Goal: Use online tool/utility

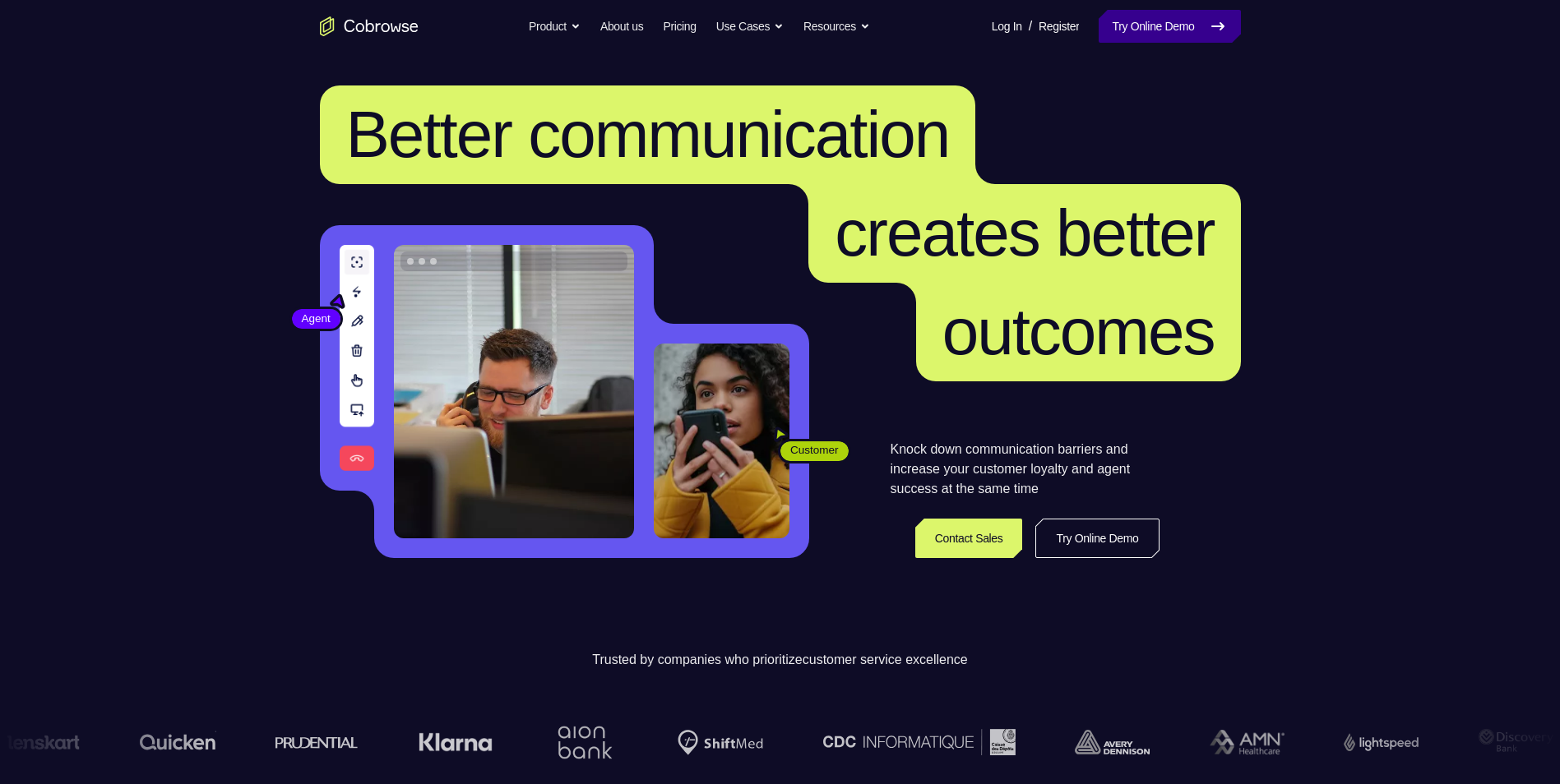
click at [1133, 35] on link "Try Online Demo" at bounding box center [1169, 26] width 141 height 33
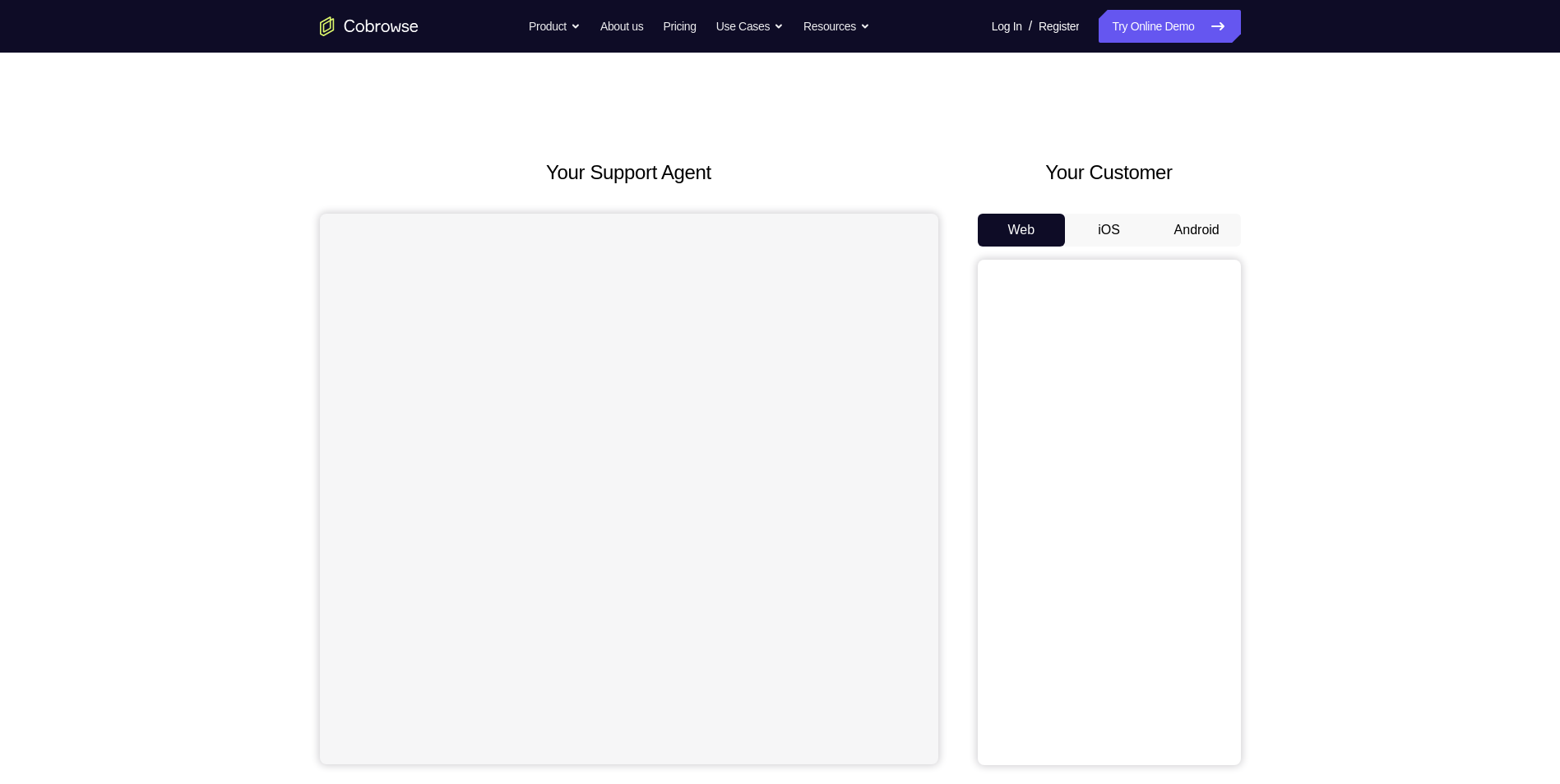
click at [1191, 232] on button "Android" at bounding box center [1196, 230] width 88 height 33
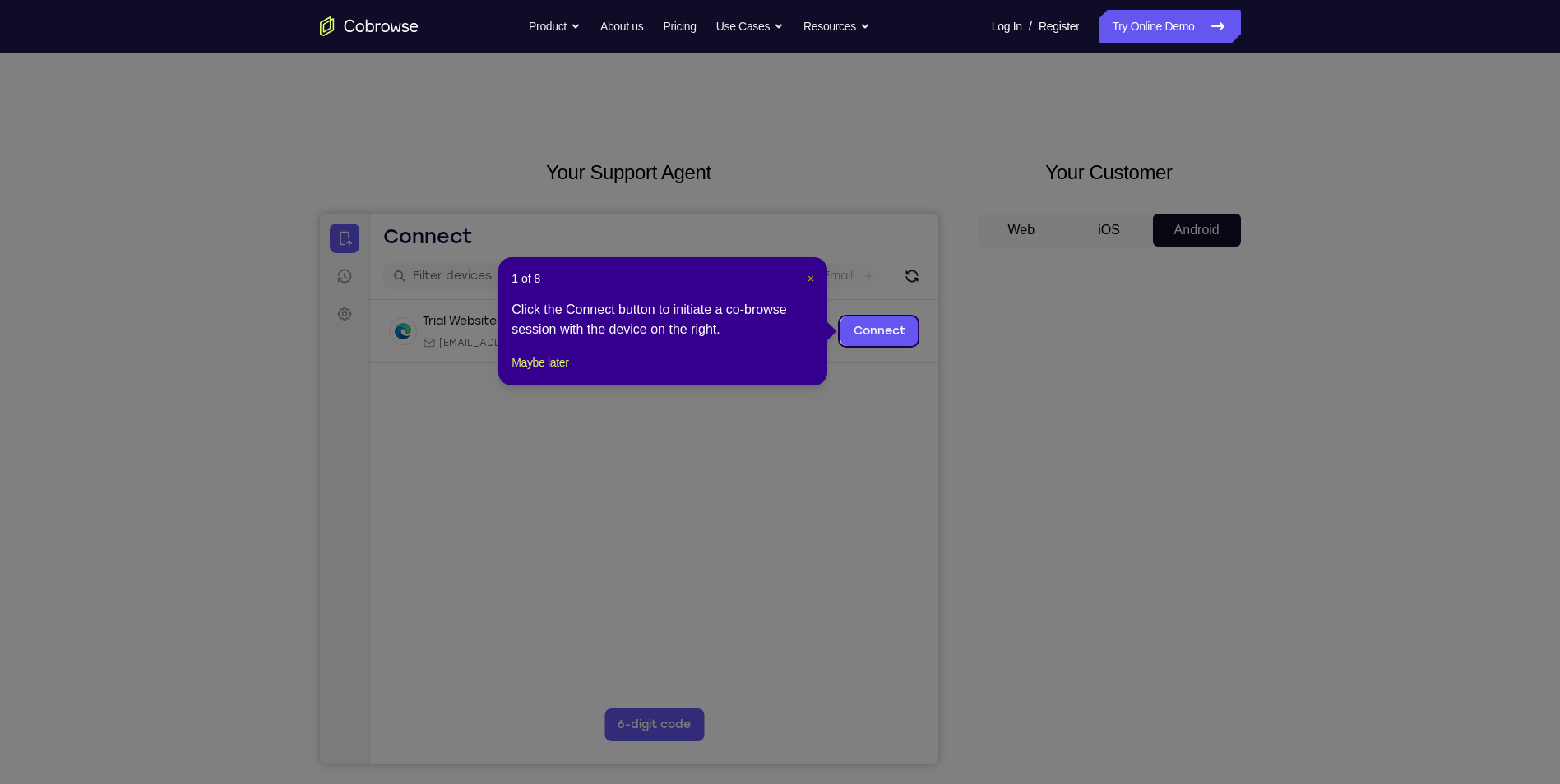
click at [808, 271] on button "×" at bounding box center [811, 279] width 6 height 16
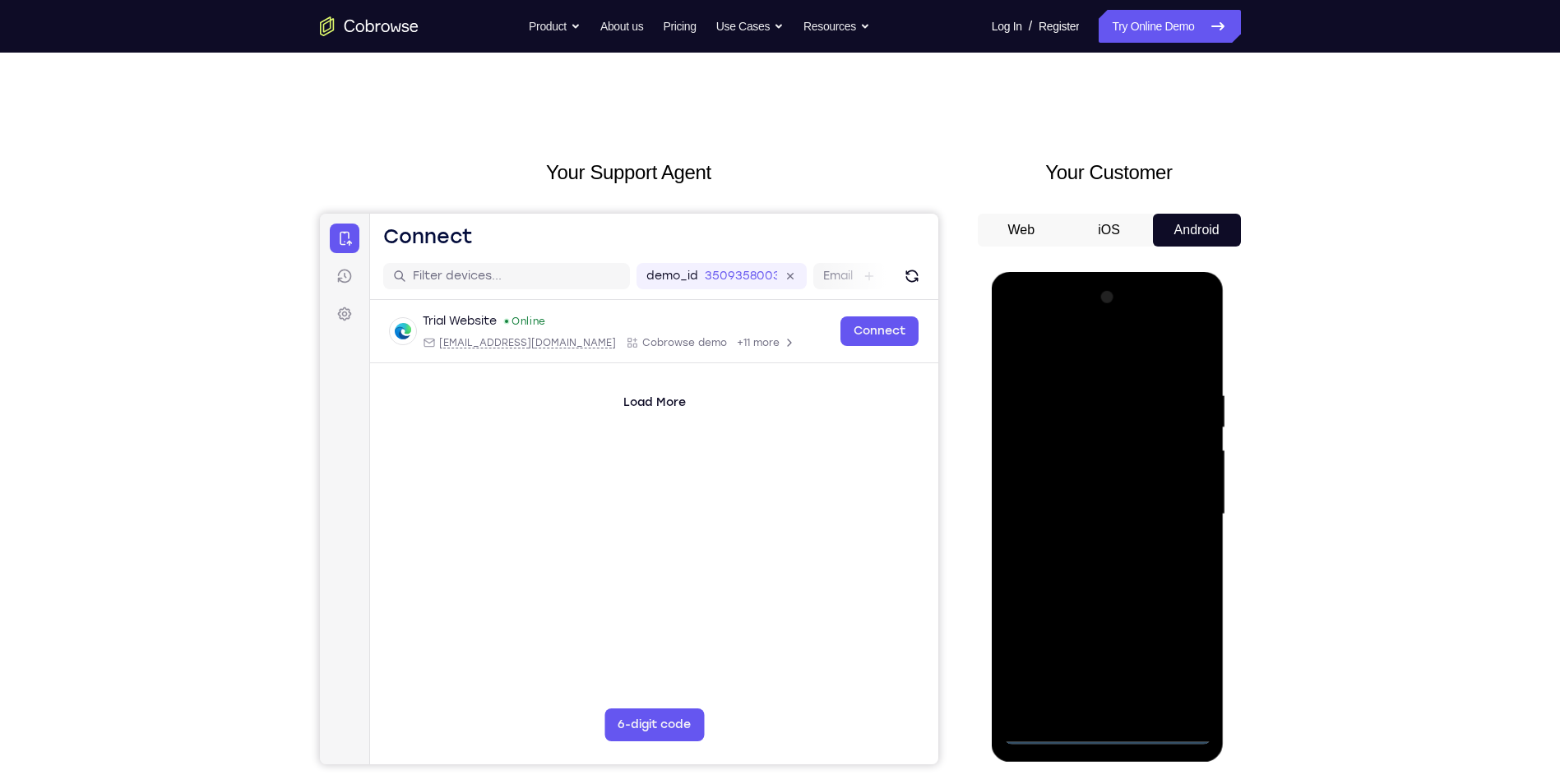
click at [1106, 739] on div at bounding box center [1107, 514] width 207 height 460
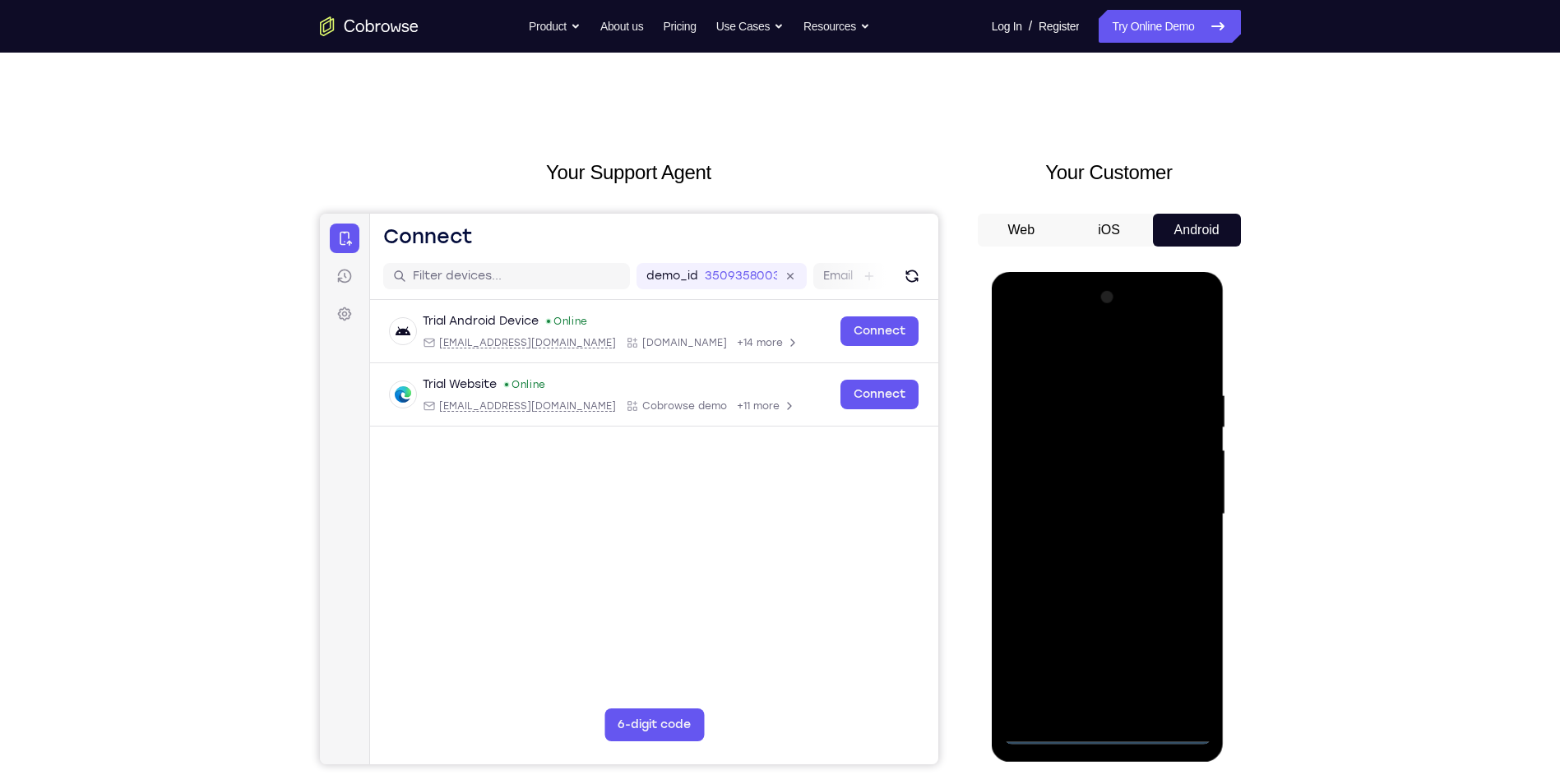
click at [1179, 664] on div at bounding box center [1107, 514] width 207 height 460
click at [1073, 358] on div at bounding box center [1107, 514] width 207 height 460
click at [1182, 506] on div at bounding box center [1107, 514] width 207 height 460
click at [1087, 545] on div at bounding box center [1107, 514] width 207 height 460
click at [1099, 496] on div at bounding box center [1107, 514] width 207 height 460
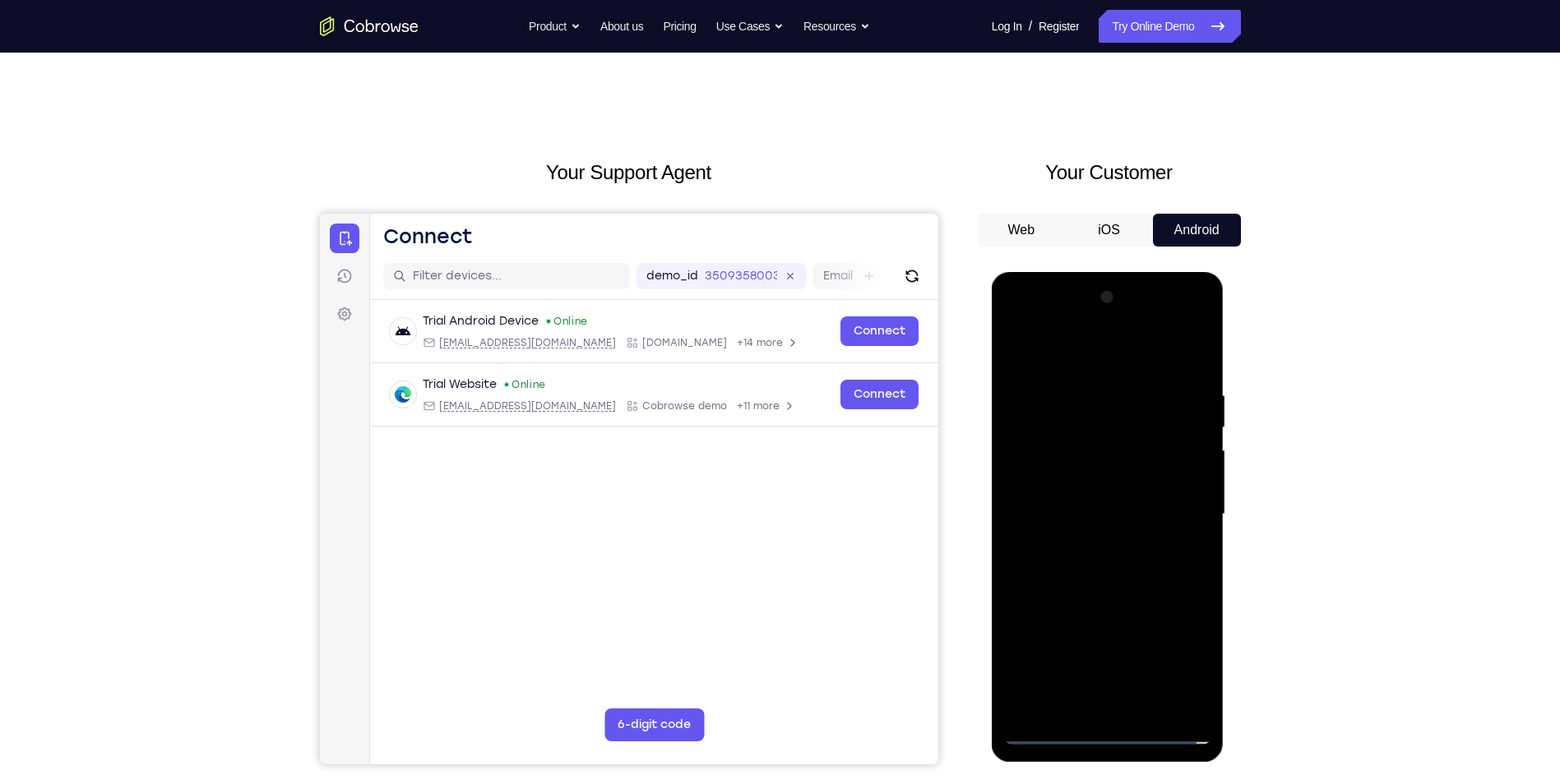
click at [1183, 518] on div at bounding box center [1107, 514] width 207 height 460
click at [1147, 572] on div at bounding box center [1107, 514] width 207 height 460
click at [1119, 561] on div at bounding box center [1107, 514] width 207 height 460
click at [1181, 355] on div at bounding box center [1107, 514] width 207 height 460
click at [1099, 703] on div at bounding box center [1107, 514] width 207 height 460
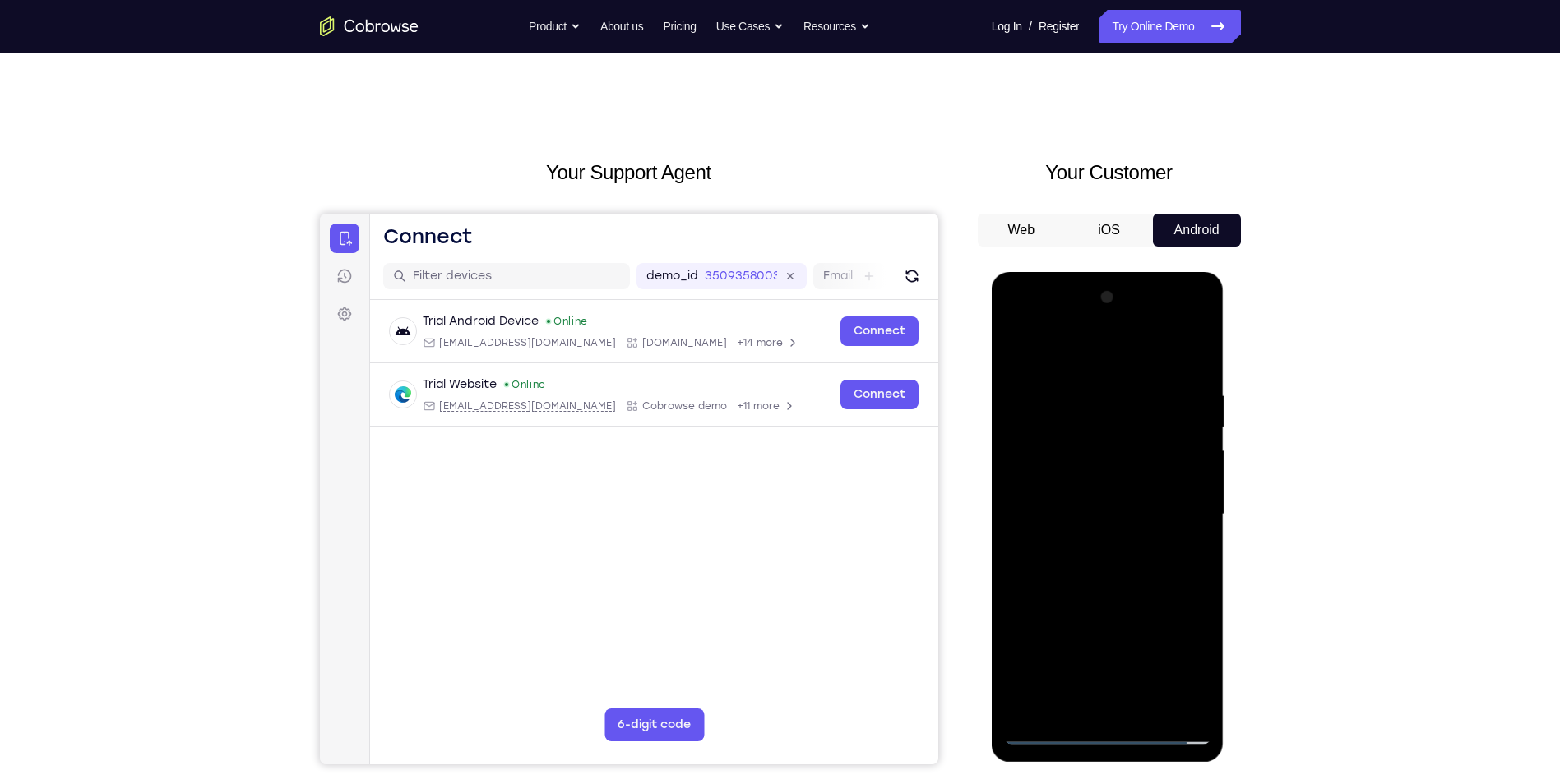
click at [1193, 377] on div at bounding box center [1107, 514] width 207 height 460
click at [1134, 574] on div at bounding box center [1107, 514] width 207 height 460
click at [1121, 704] on div at bounding box center [1107, 514] width 207 height 460
click at [1142, 570] on div at bounding box center [1107, 514] width 207 height 460
click at [1111, 703] on div at bounding box center [1107, 514] width 207 height 460
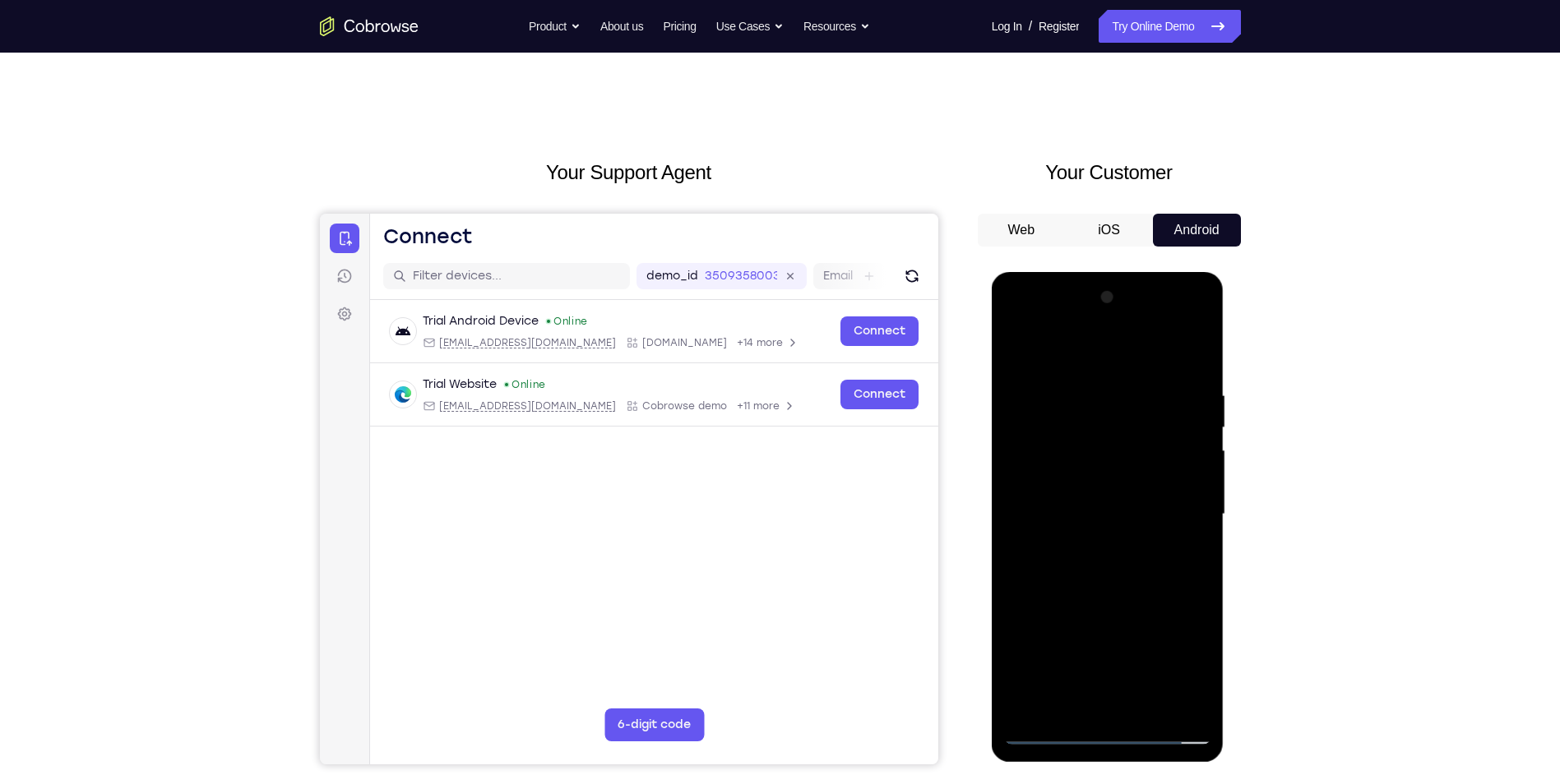
drag, startPoint x: 1084, startPoint y: 378, endPoint x: 1092, endPoint y: 536, distance: 158.2
click at [1092, 536] on div at bounding box center [1107, 514] width 207 height 460
click at [1119, 598] on div at bounding box center [1107, 514] width 207 height 460
click at [1153, 708] on div at bounding box center [1107, 514] width 207 height 460
click at [1091, 618] on div at bounding box center [1107, 514] width 207 height 460
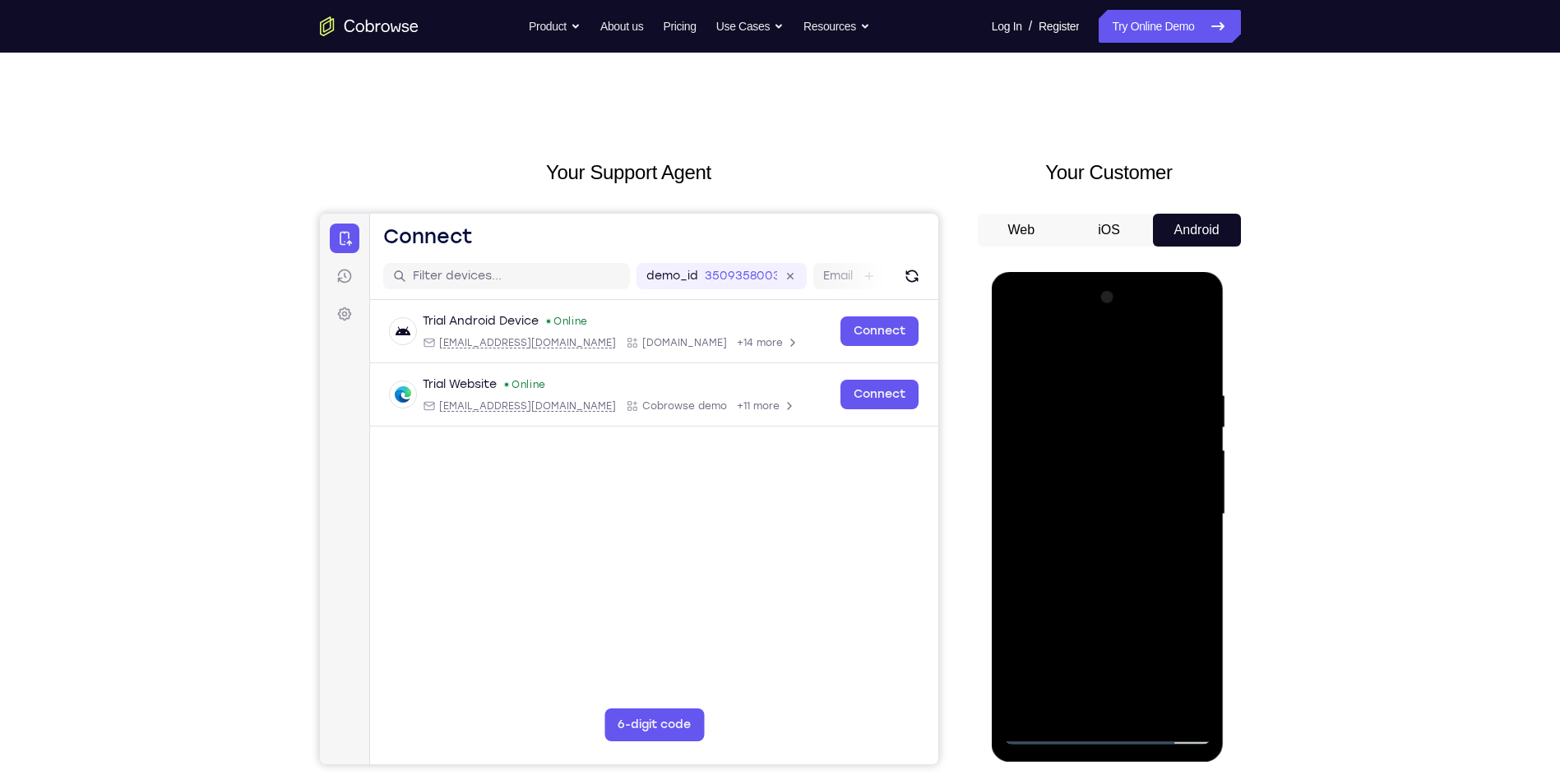
click at [1092, 608] on div at bounding box center [1107, 514] width 207 height 460
click at [1013, 351] on div at bounding box center [1107, 514] width 207 height 460
click at [1121, 514] on div at bounding box center [1107, 514] width 207 height 460
click at [1068, 696] on div at bounding box center [1107, 514] width 207 height 460
click at [1177, 556] on div at bounding box center [1107, 514] width 207 height 460
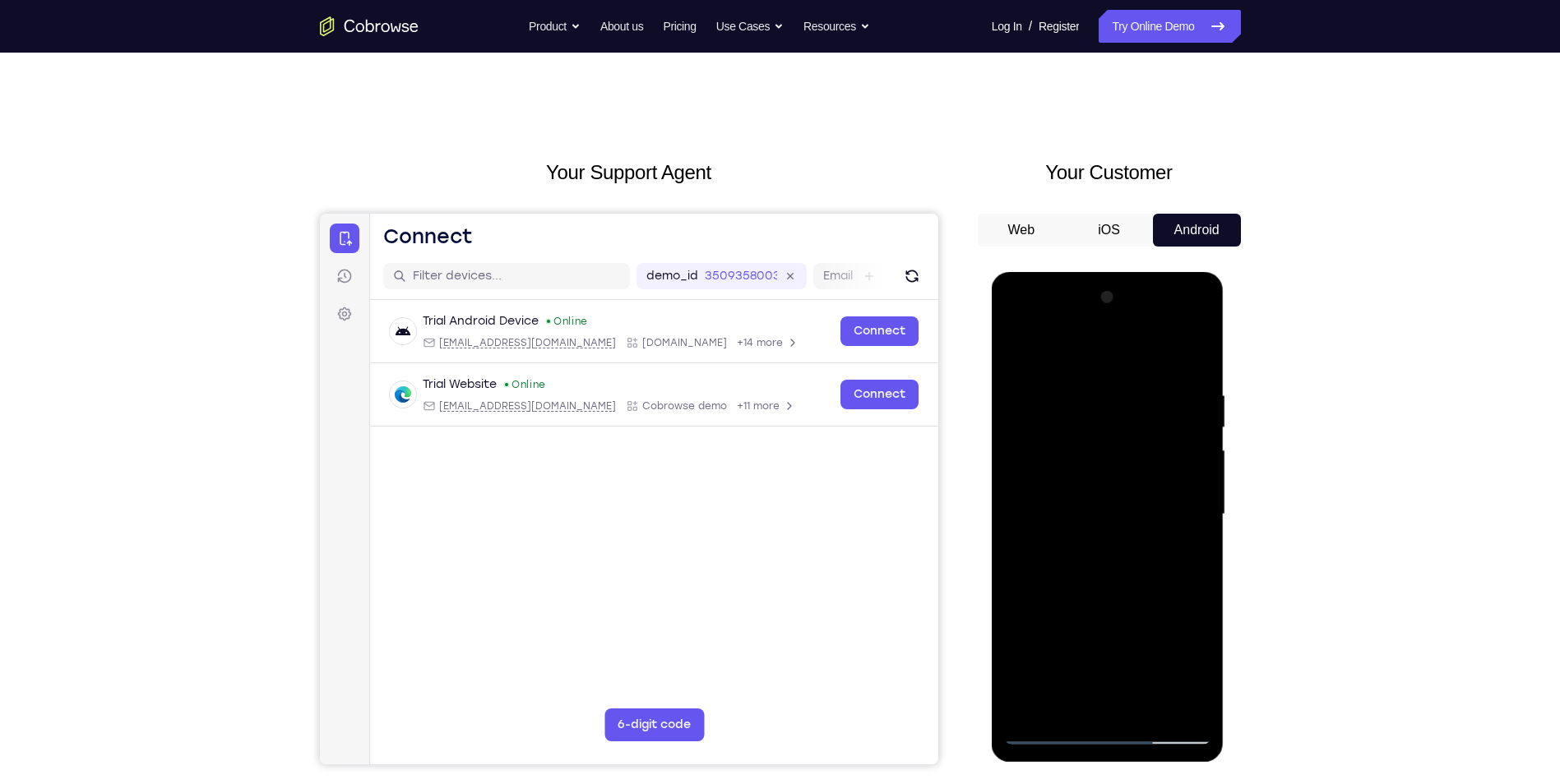
click at [1189, 556] on div at bounding box center [1107, 514] width 207 height 460
click at [1065, 552] on div at bounding box center [1107, 514] width 207 height 460
click at [1176, 556] on div at bounding box center [1107, 514] width 207 height 460
click at [1184, 555] on div at bounding box center [1107, 514] width 207 height 460
click at [1016, 348] on div at bounding box center [1107, 514] width 207 height 460
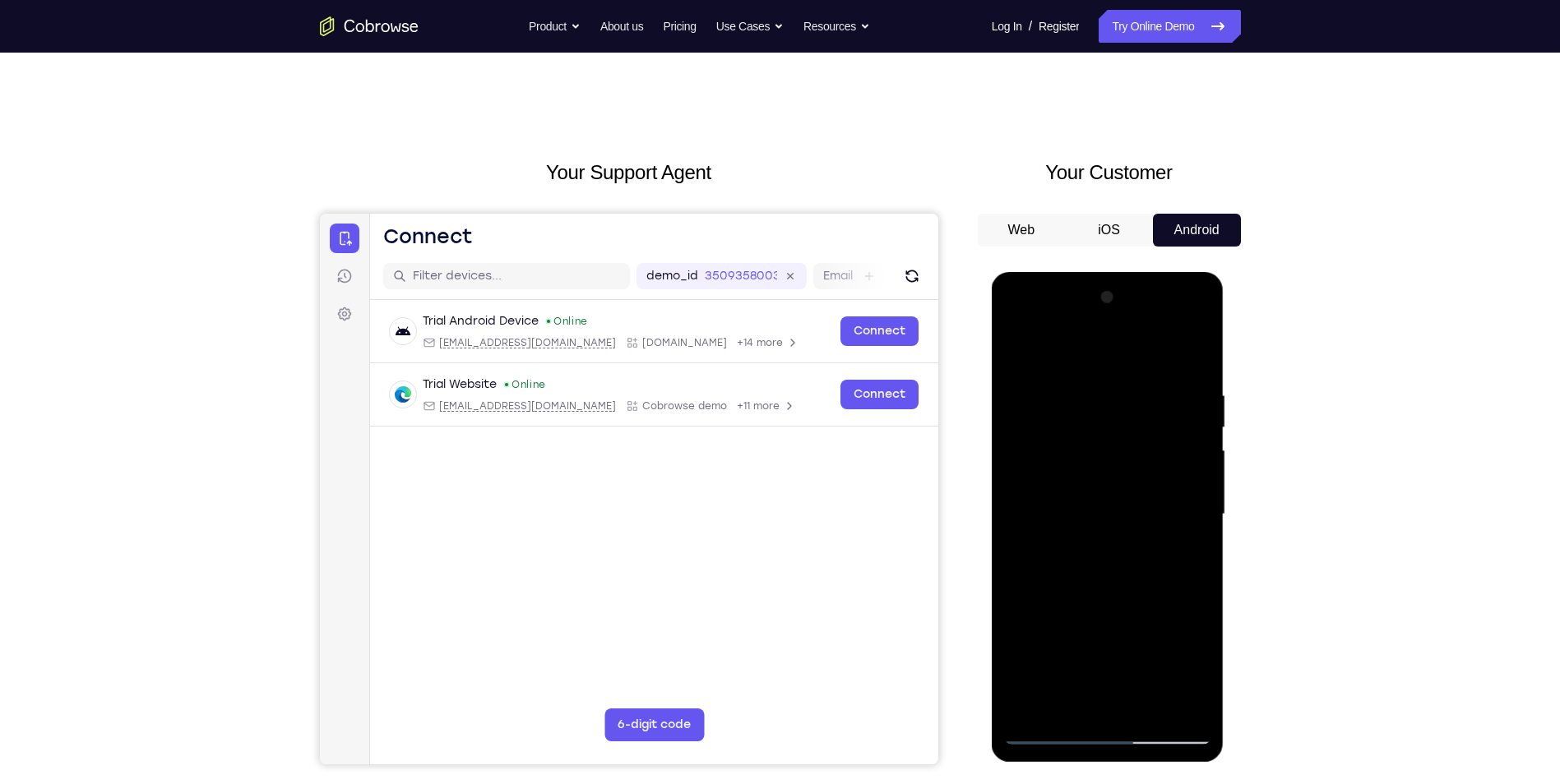
click at [1117, 533] on div at bounding box center [1107, 514] width 207 height 460
click at [1082, 700] on div at bounding box center [1107, 514] width 207 height 460
click at [1067, 704] on div at bounding box center [1107, 514] width 207 height 460
drag, startPoint x: 1145, startPoint y: 656, endPoint x: 1150, endPoint y: 610, distance: 46.3
click at [1150, 610] on div at bounding box center [1107, 514] width 207 height 460
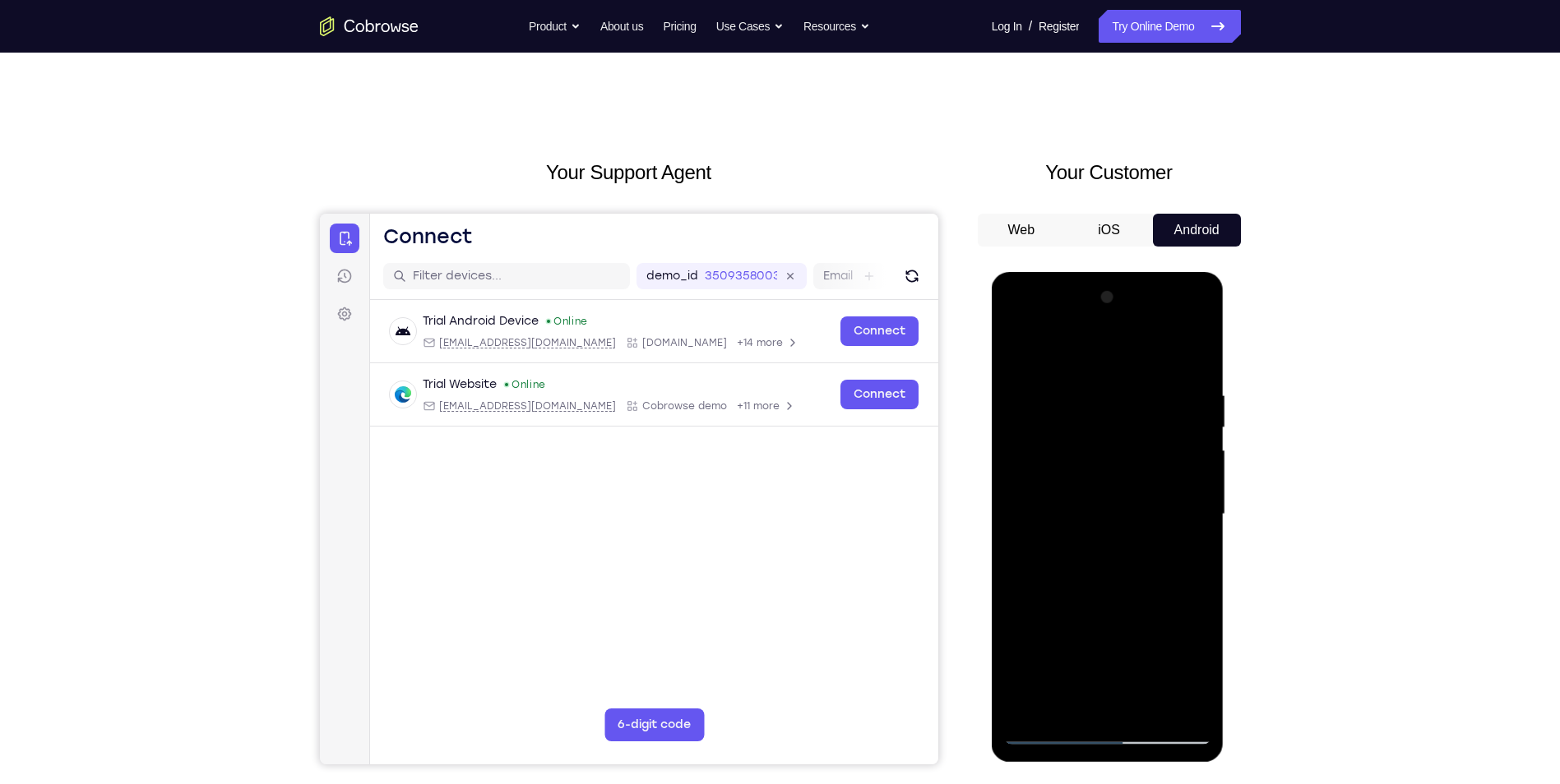
click at [1086, 613] on div at bounding box center [1107, 514] width 207 height 460
click at [1191, 545] on div at bounding box center [1107, 514] width 207 height 460
click at [1017, 357] on div at bounding box center [1107, 514] width 207 height 460
click at [1111, 501] on div at bounding box center [1107, 514] width 207 height 460
click at [1092, 702] on div at bounding box center [1107, 514] width 207 height 460
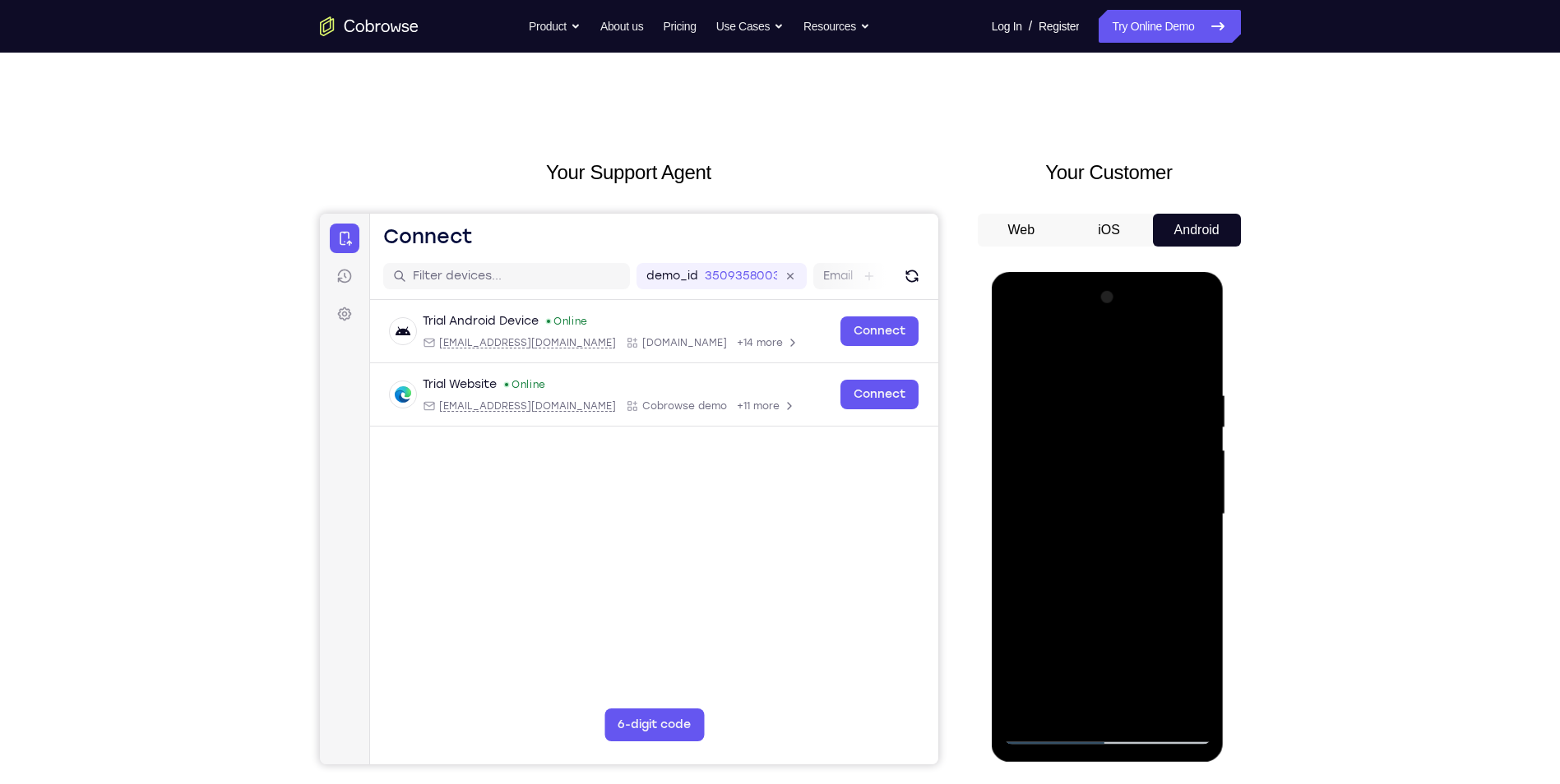
click at [1193, 674] on div at bounding box center [1107, 514] width 207 height 460
click at [1183, 556] on div at bounding box center [1107, 514] width 207 height 460
click at [1020, 355] on div at bounding box center [1107, 514] width 207 height 460
drag, startPoint x: 1102, startPoint y: 631, endPoint x: 1120, endPoint y: 540, distance: 92.8
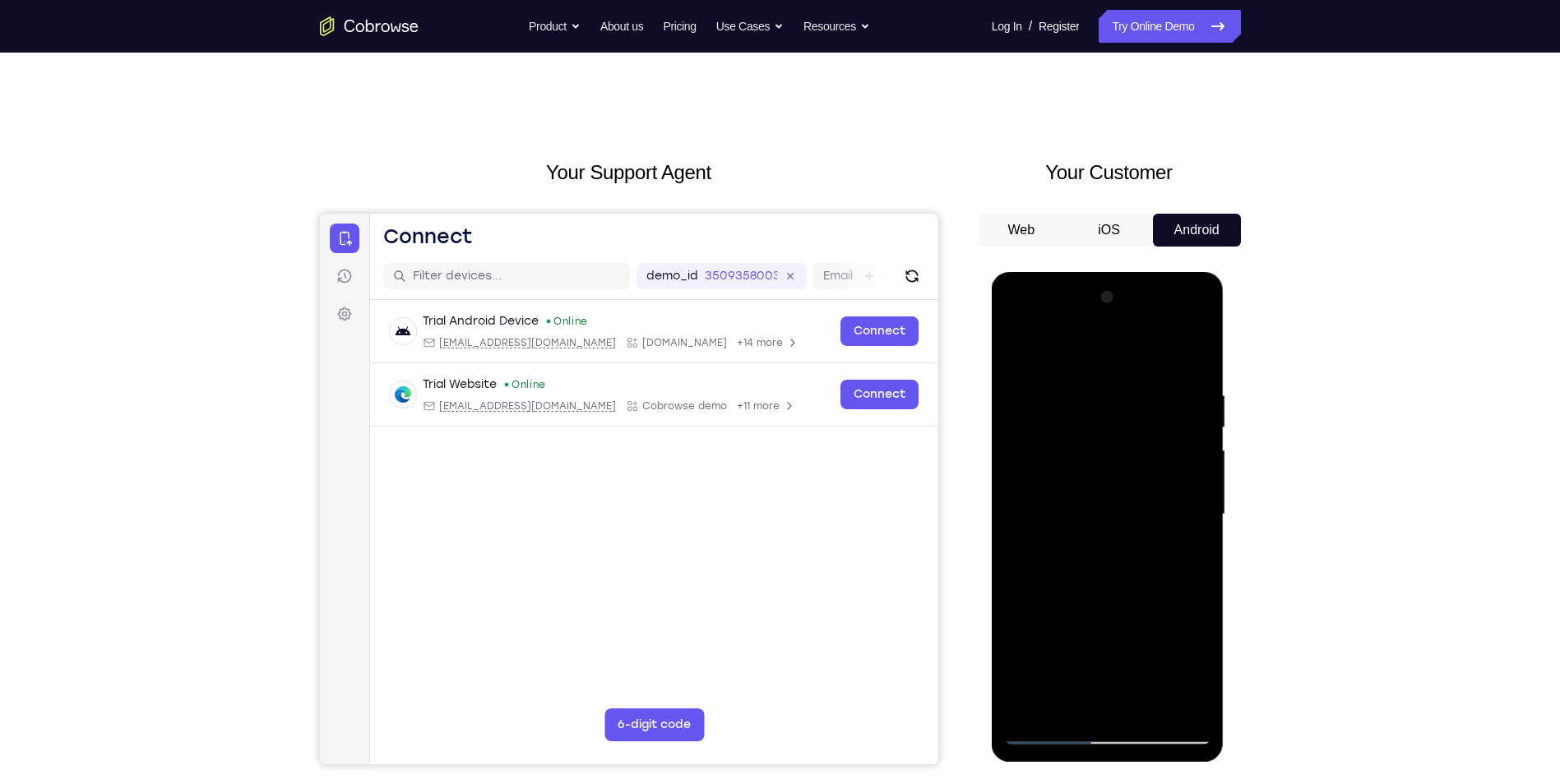
click at [1120, 540] on div at bounding box center [1107, 514] width 207 height 460
click at [1018, 346] on div at bounding box center [1107, 514] width 207 height 460
click at [1071, 385] on div at bounding box center [1107, 514] width 207 height 460
click at [1179, 480] on div at bounding box center [1107, 514] width 207 height 460
click at [1188, 481] on div at bounding box center [1107, 514] width 207 height 460
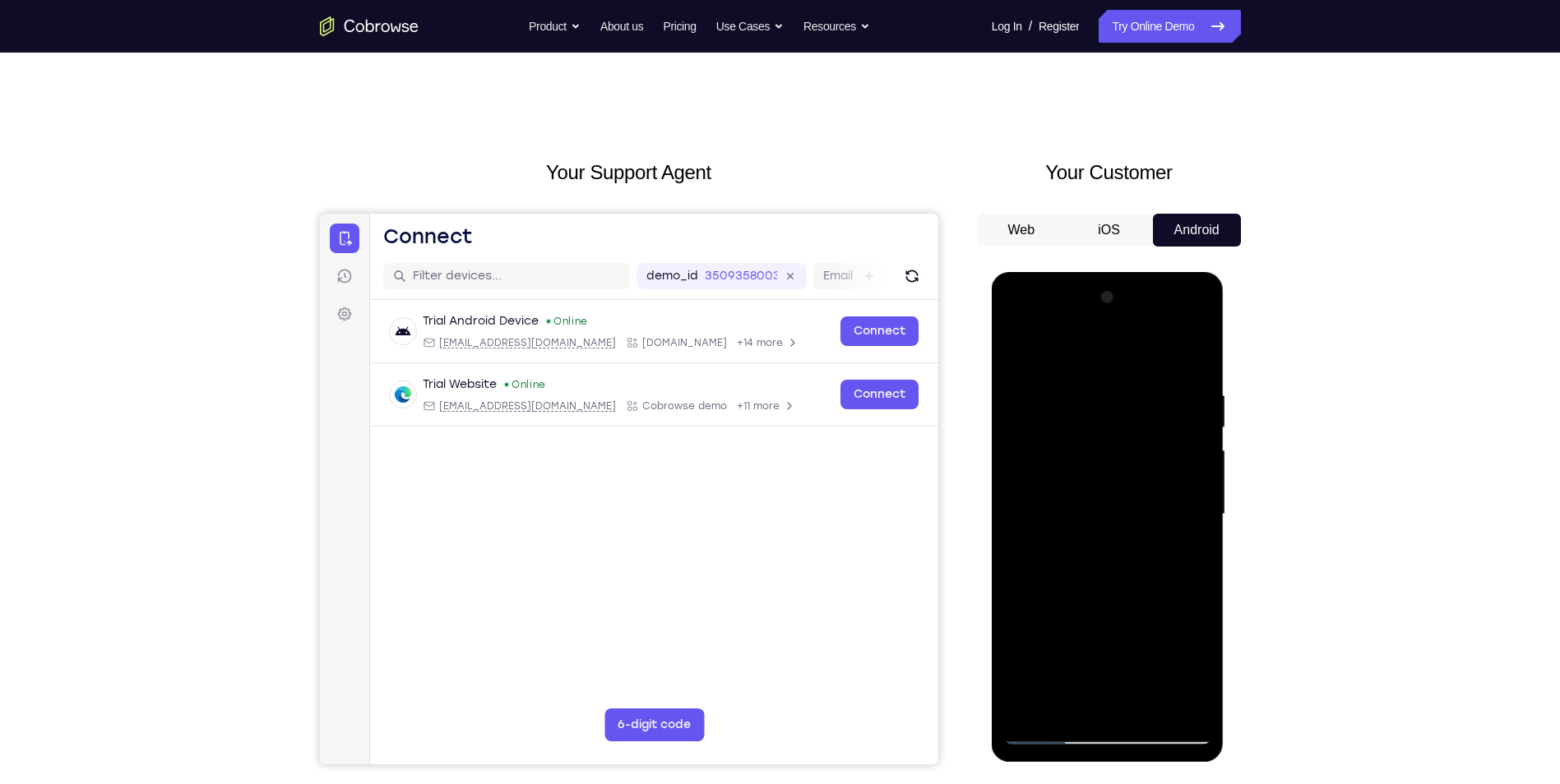
click at [1178, 470] on div at bounding box center [1107, 514] width 207 height 460
click at [1190, 560] on div at bounding box center [1107, 514] width 207 height 460
click at [1148, 498] on div at bounding box center [1107, 514] width 207 height 460
drag, startPoint x: 1031, startPoint y: 439, endPoint x: 1010, endPoint y: 439, distance: 21.0
click at [1010, 439] on div at bounding box center [1107, 514] width 207 height 460
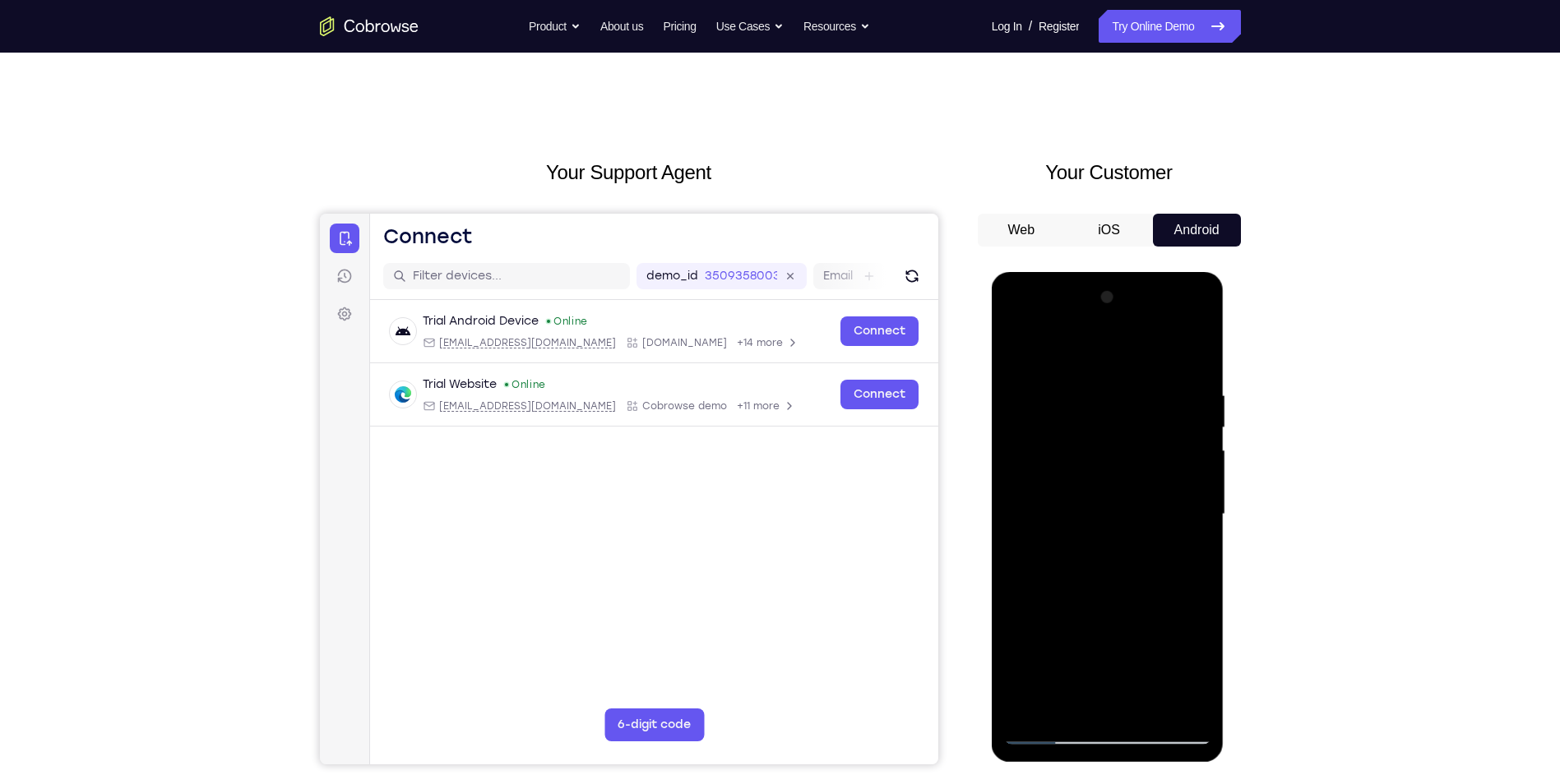
click at [1131, 339] on div at bounding box center [1107, 514] width 207 height 460
click at [1042, 736] on div at bounding box center [1107, 514] width 207 height 460
click at [1192, 356] on div at bounding box center [1107, 514] width 207 height 460
click at [1100, 699] on div at bounding box center [1107, 514] width 207 height 460
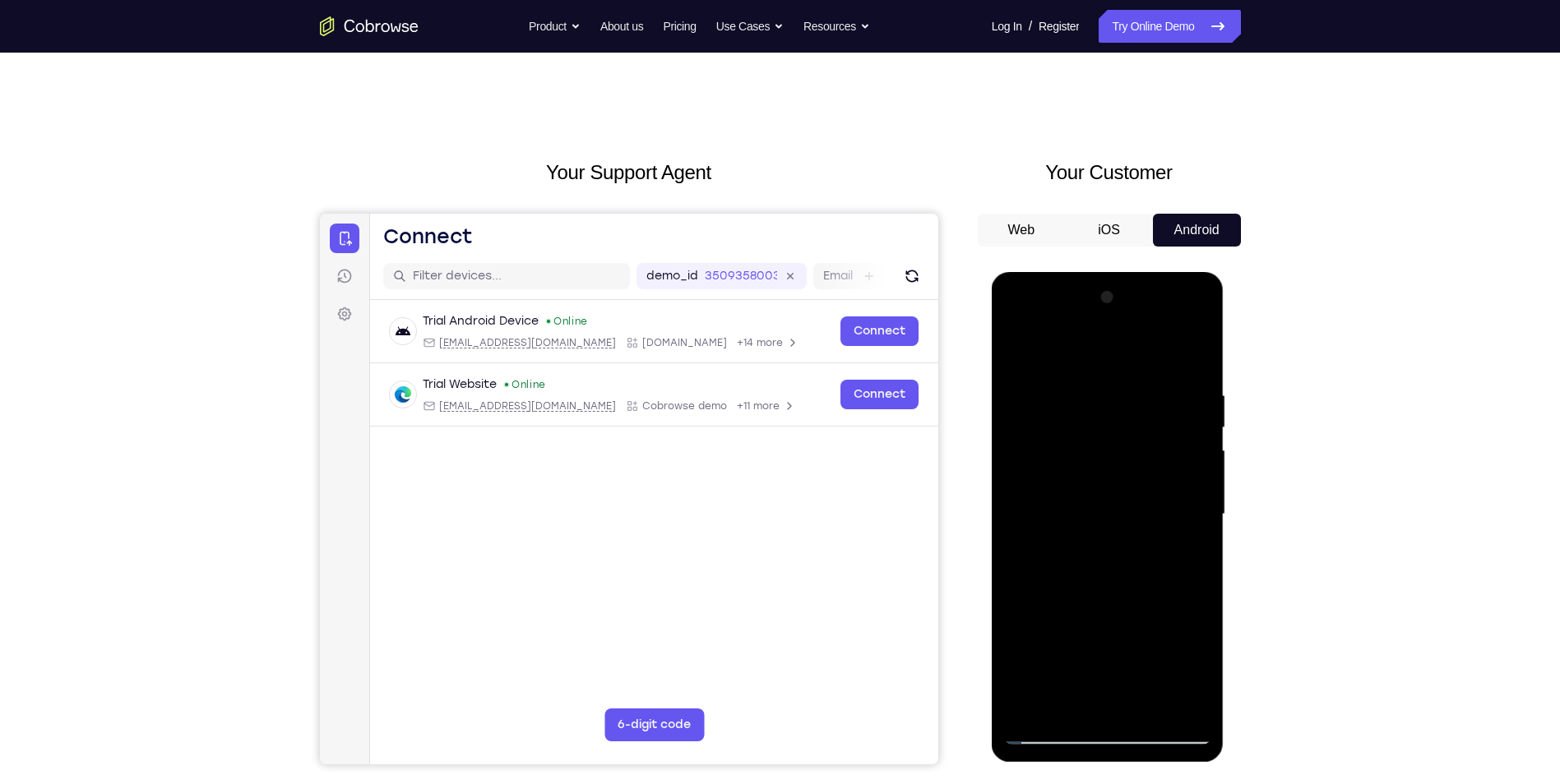
click at [1020, 499] on div at bounding box center [1107, 514] width 207 height 460
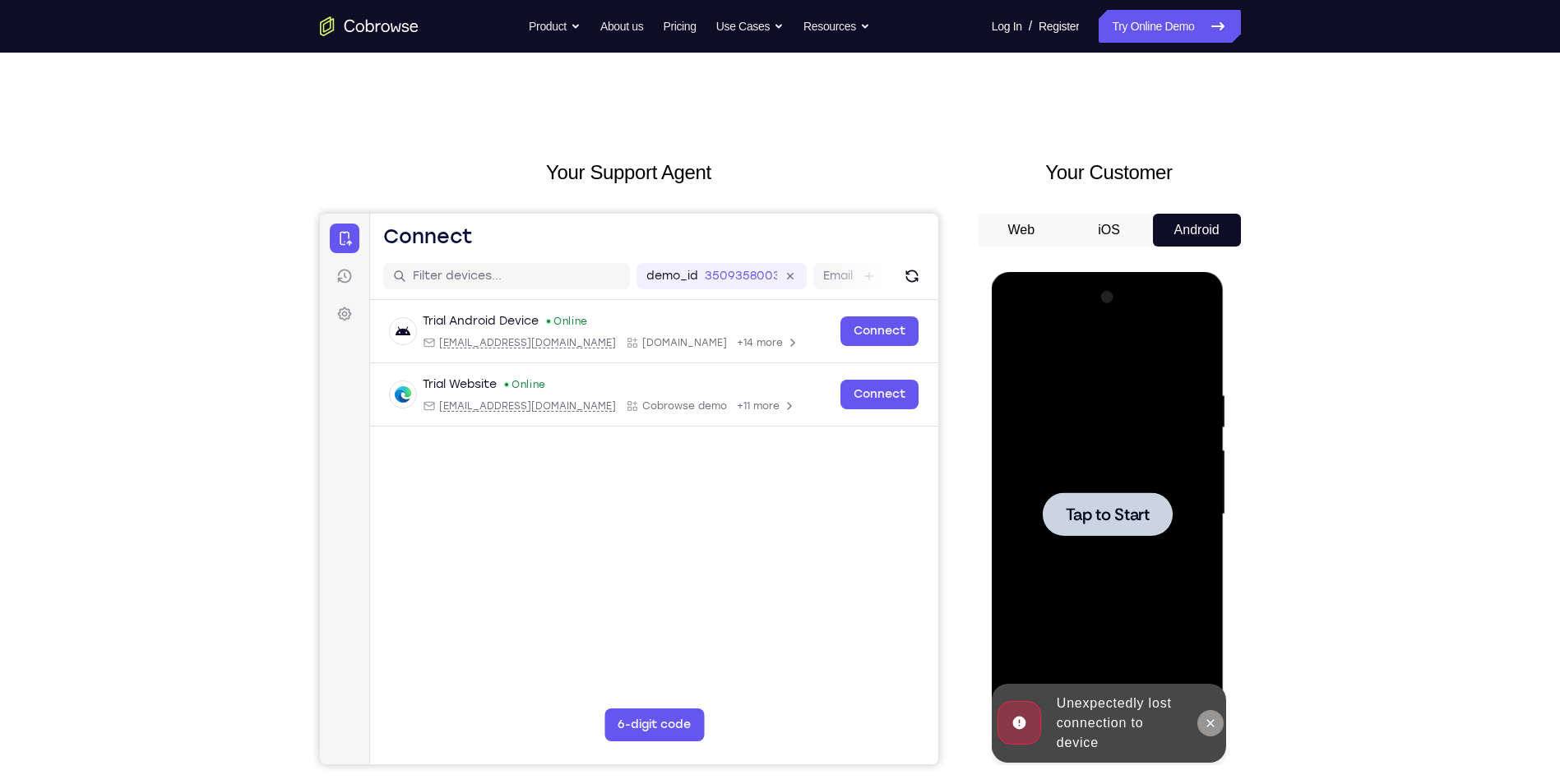
click at [1213, 732] on button at bounding box center [1210, 723] width 26 height 26
